Goal: Check status: Check status

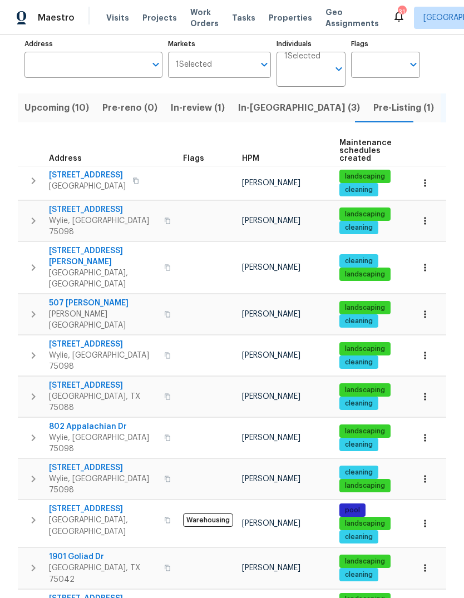
scroll to position [72, 0]
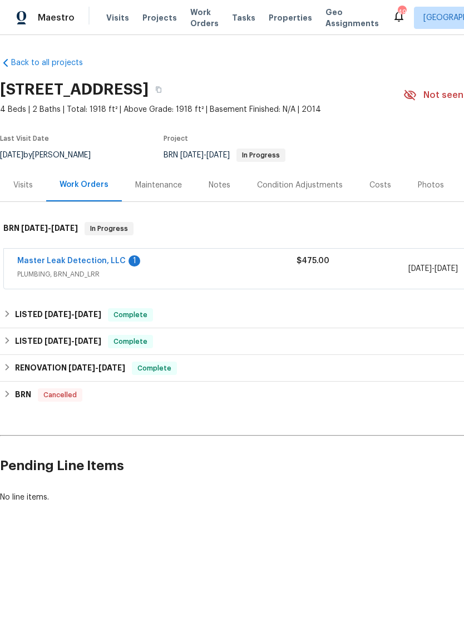
click at [85, 262] on link "Master Leak Detection, LLC" at bounding box center [71, 261] width 109 height 8
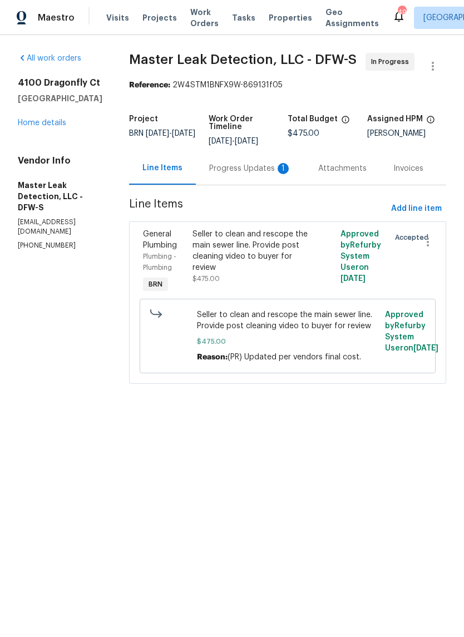
click at [258, 174] on div "Progress Updates 1" at bounding box center [250, 168] width 82 height 11
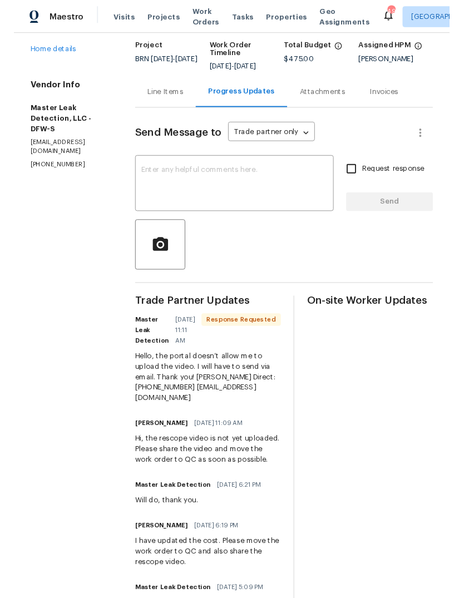
scroll to position [63, 0]
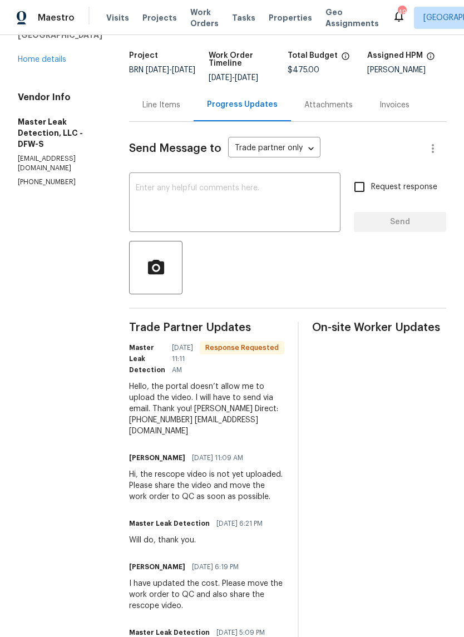
click at [247, 216] on textarea at bounding box center [235, 203] width 198 height 39
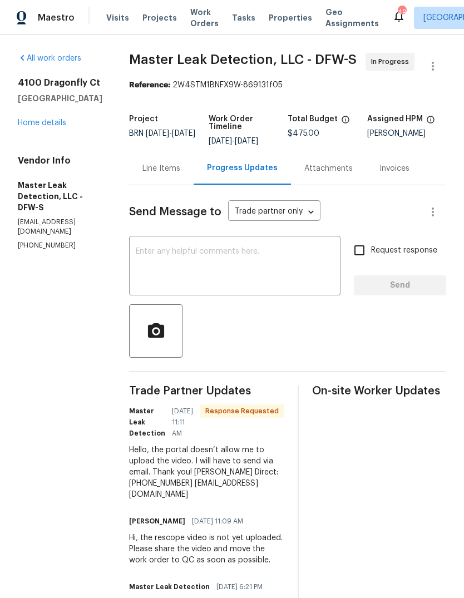
scroll to position [0, 0]
